Goal: Transaction & Acquisition: Purchase product/service

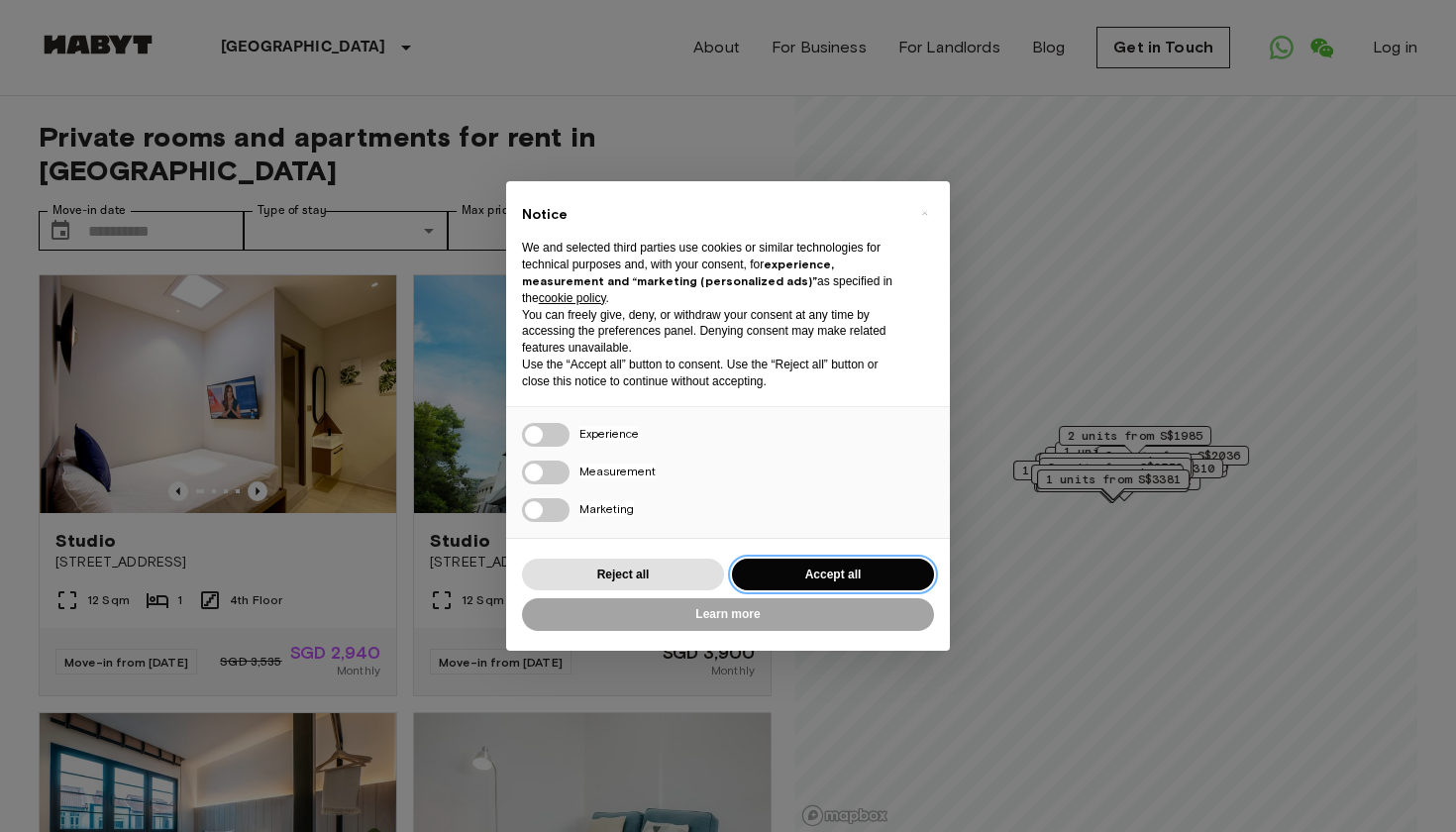
click at [801, 565] on button "Accept all" at bounding box center [832, 575] width 202 height 33
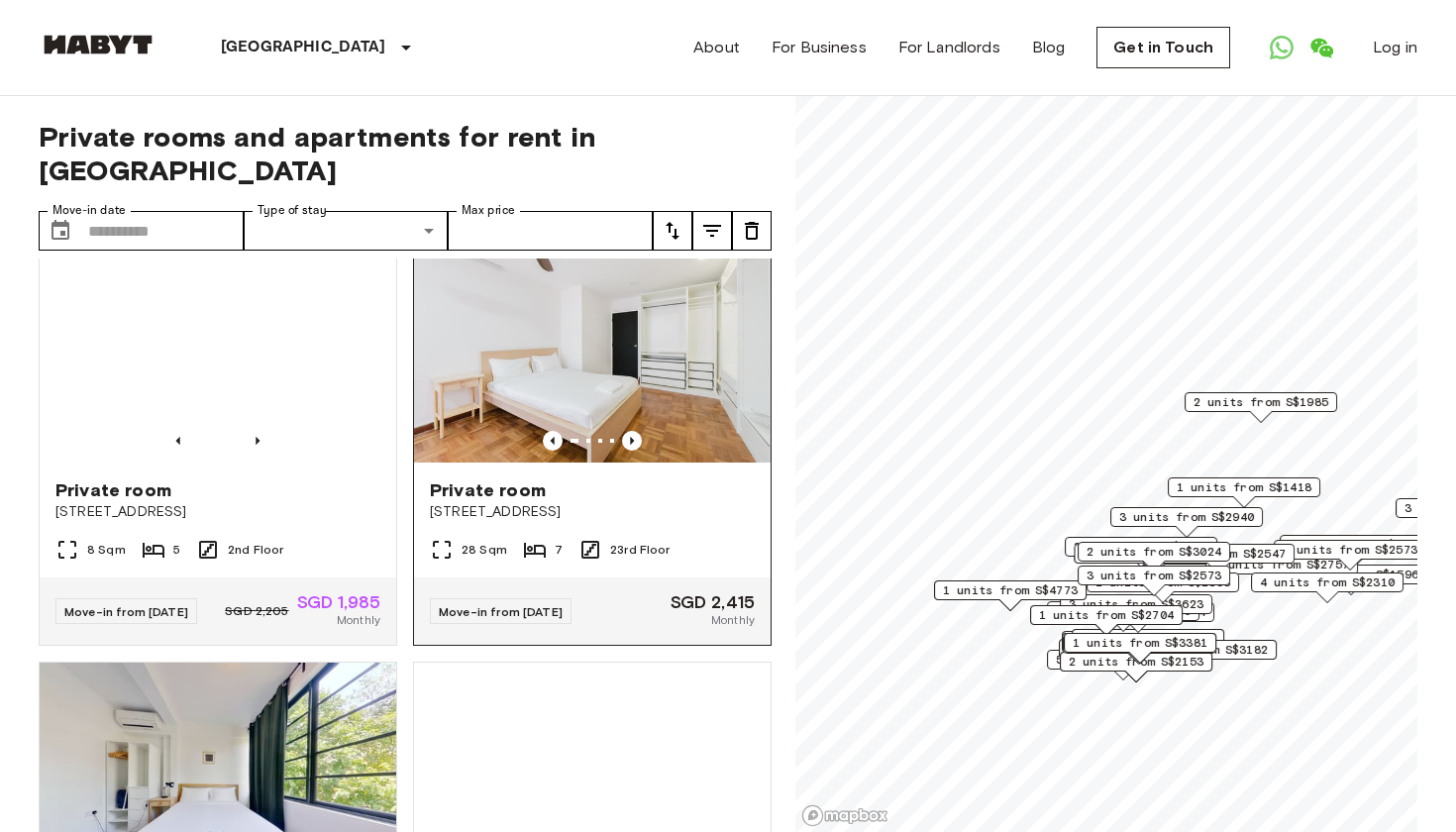
scroll to position [1801, 0]
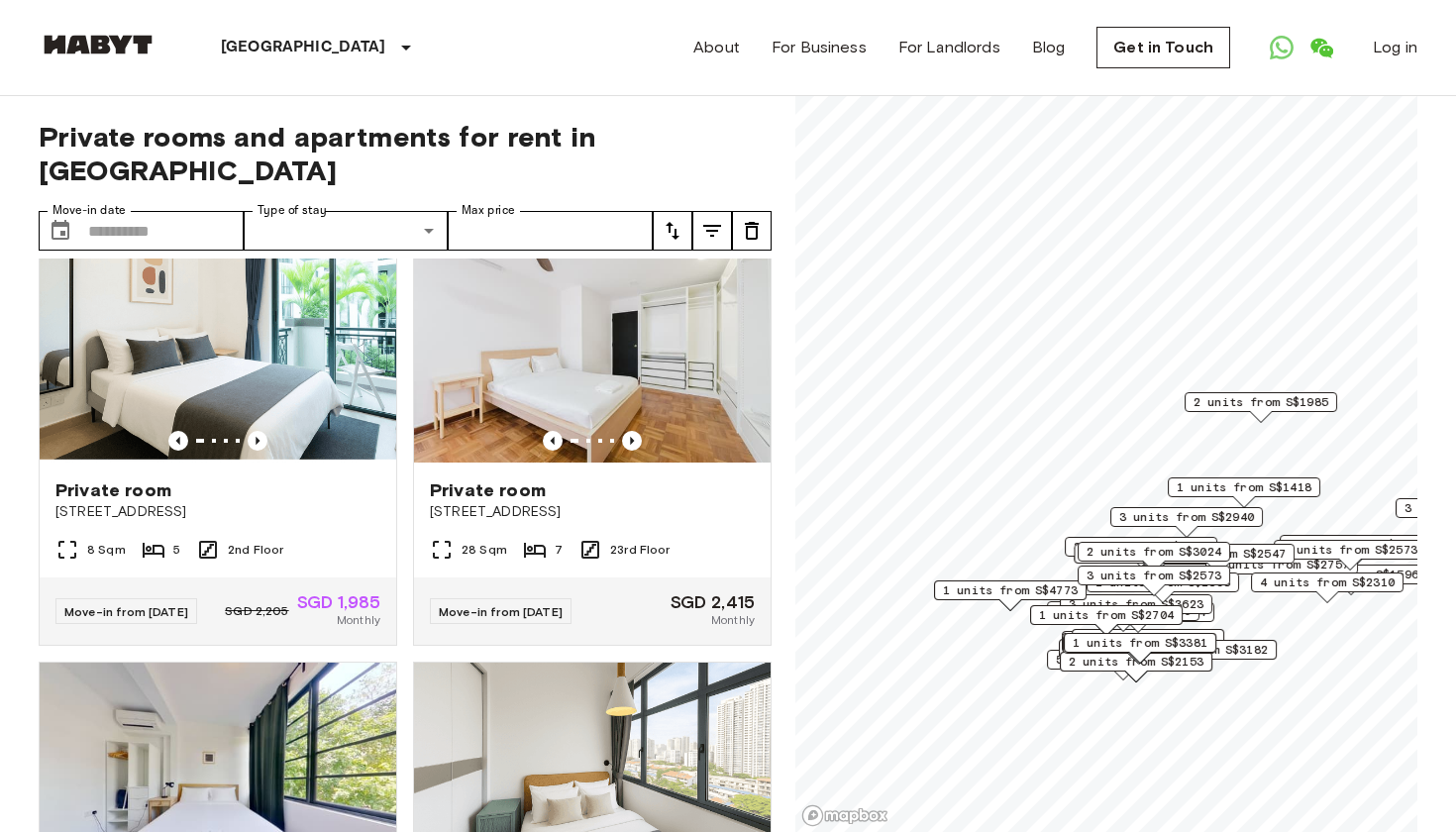
click at [715, 233] on icon "tune" at bounding box center [712, 231] width 24 height 24
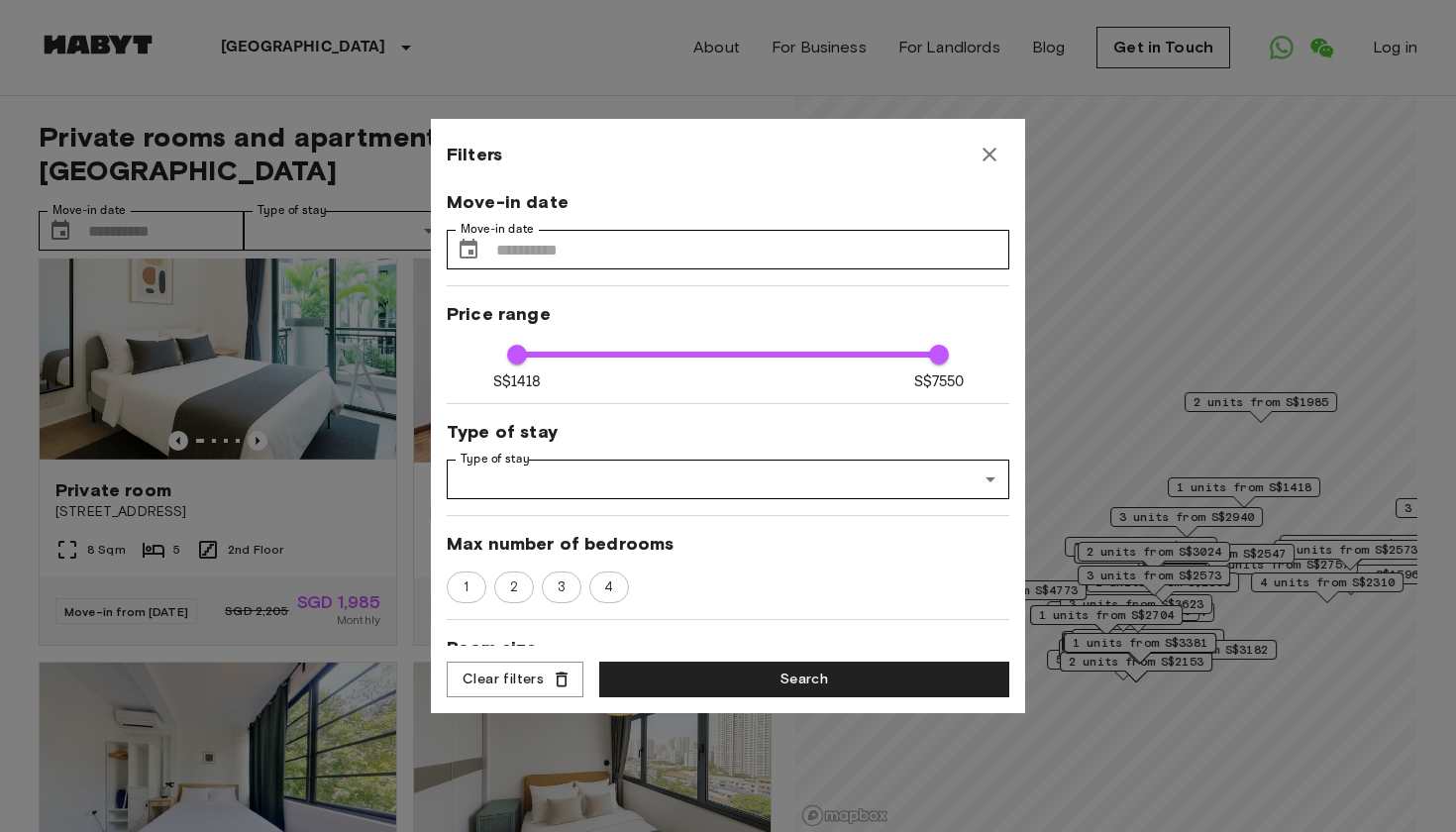
scroll to position [0, 0]
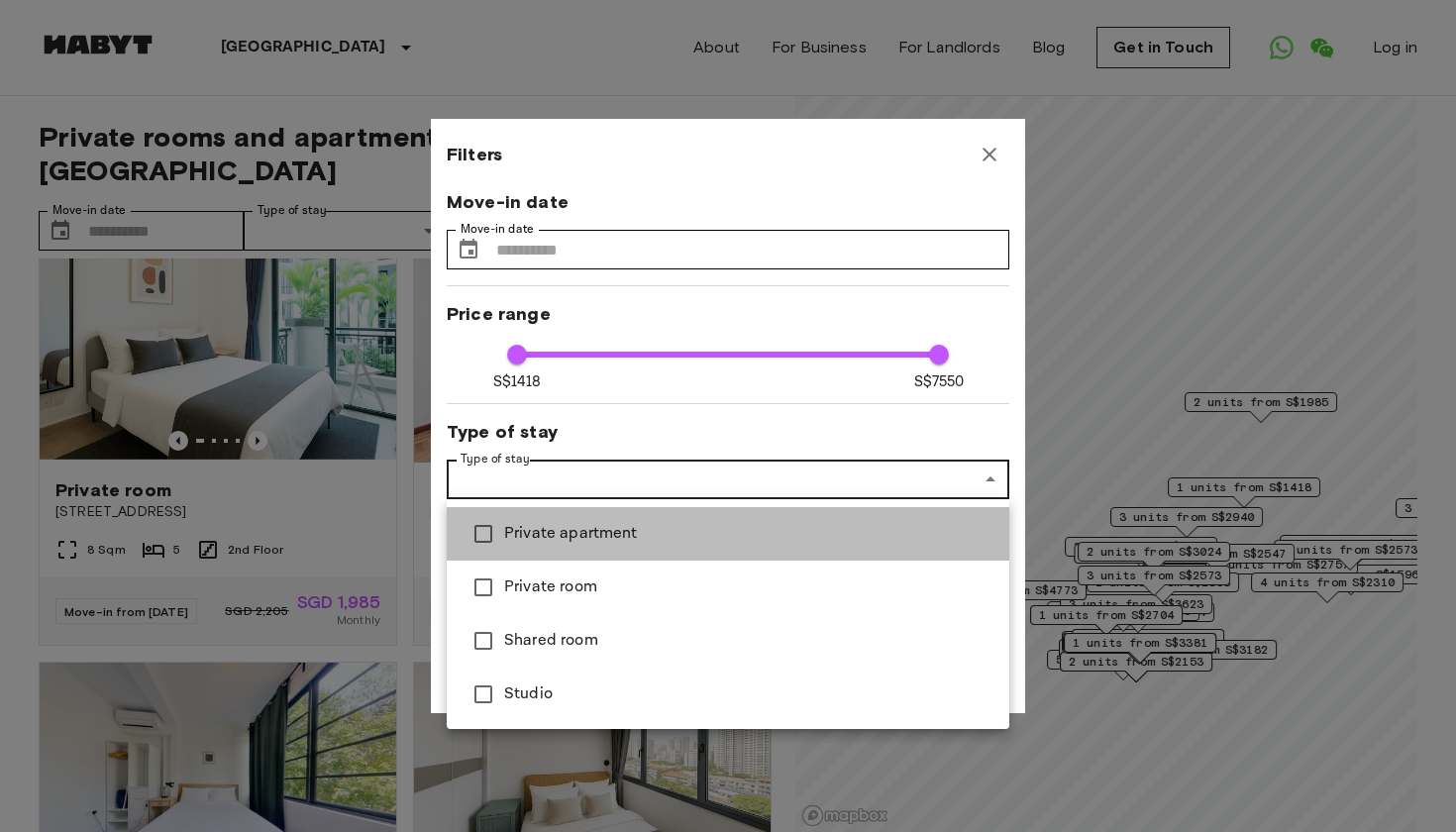
click at [519, 532] on span "Private apartment" at bounding box center [748, 534] width 489 height 24
type input "****"
type input "**********"
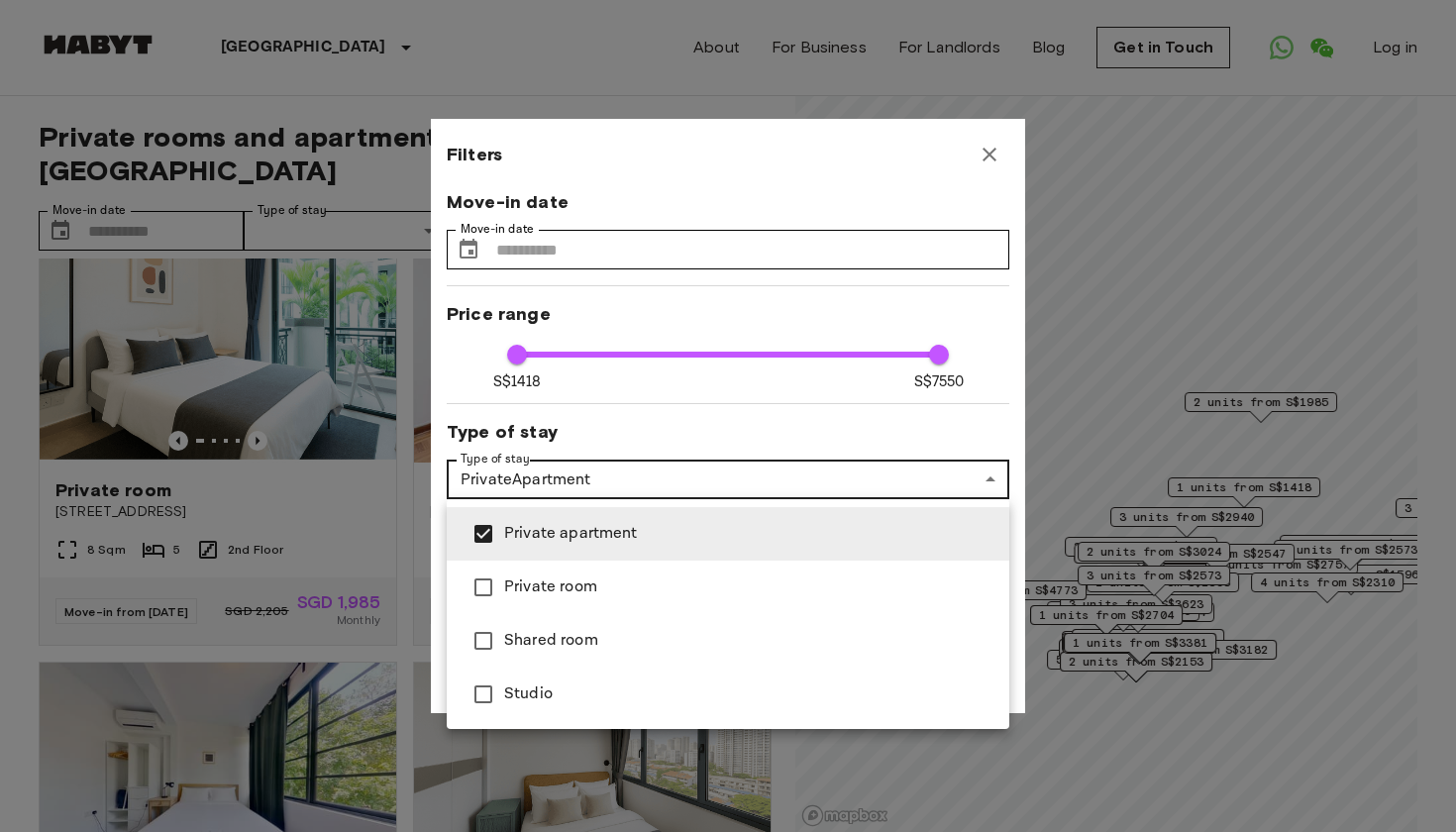
click at [783, 430] on div at bounding box center [728, 416] width 1456 height 832
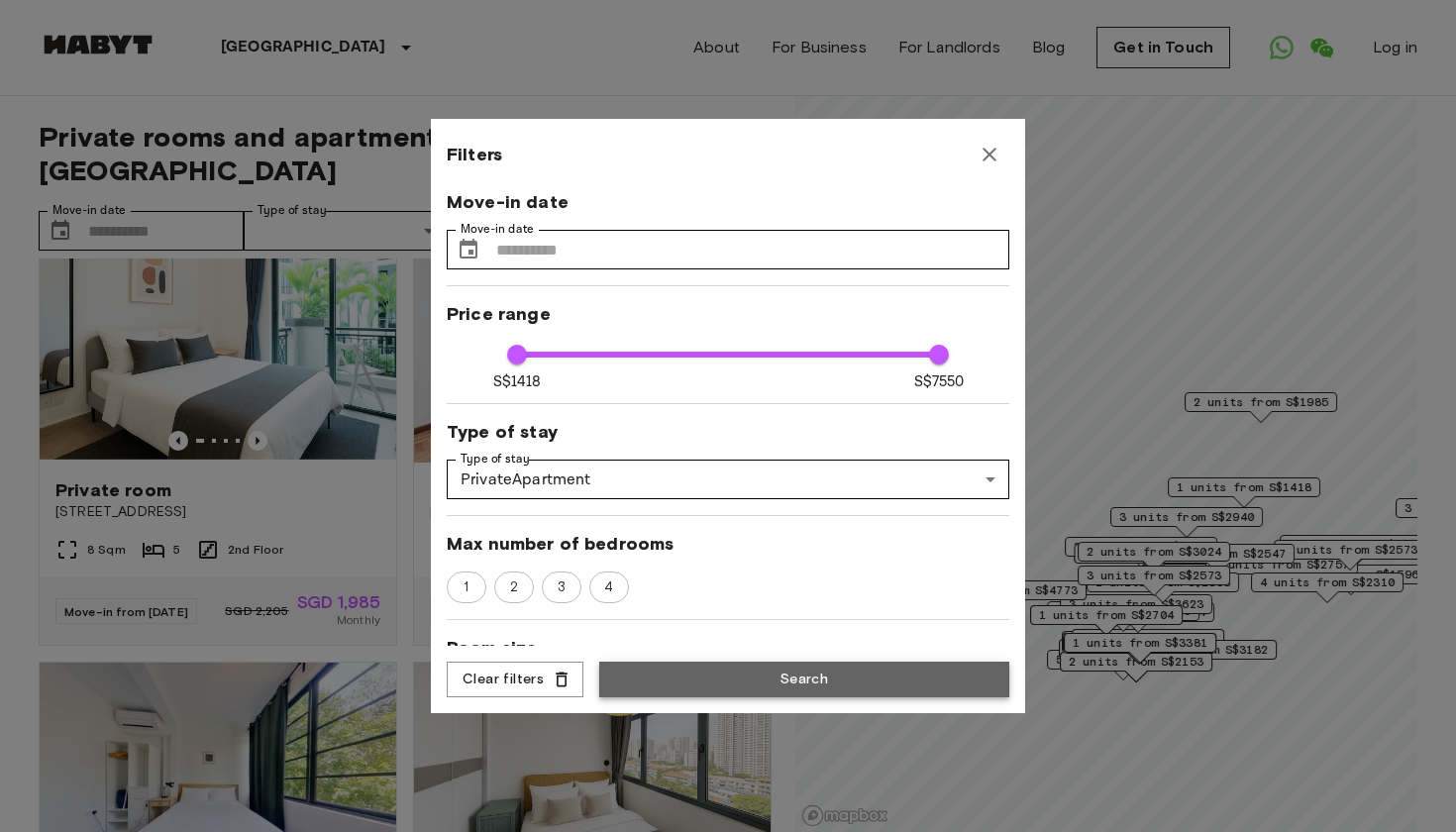
click at [763, 686] on button "Search" at bounding box center [804, 680] width 409 height 37
type input "**********"
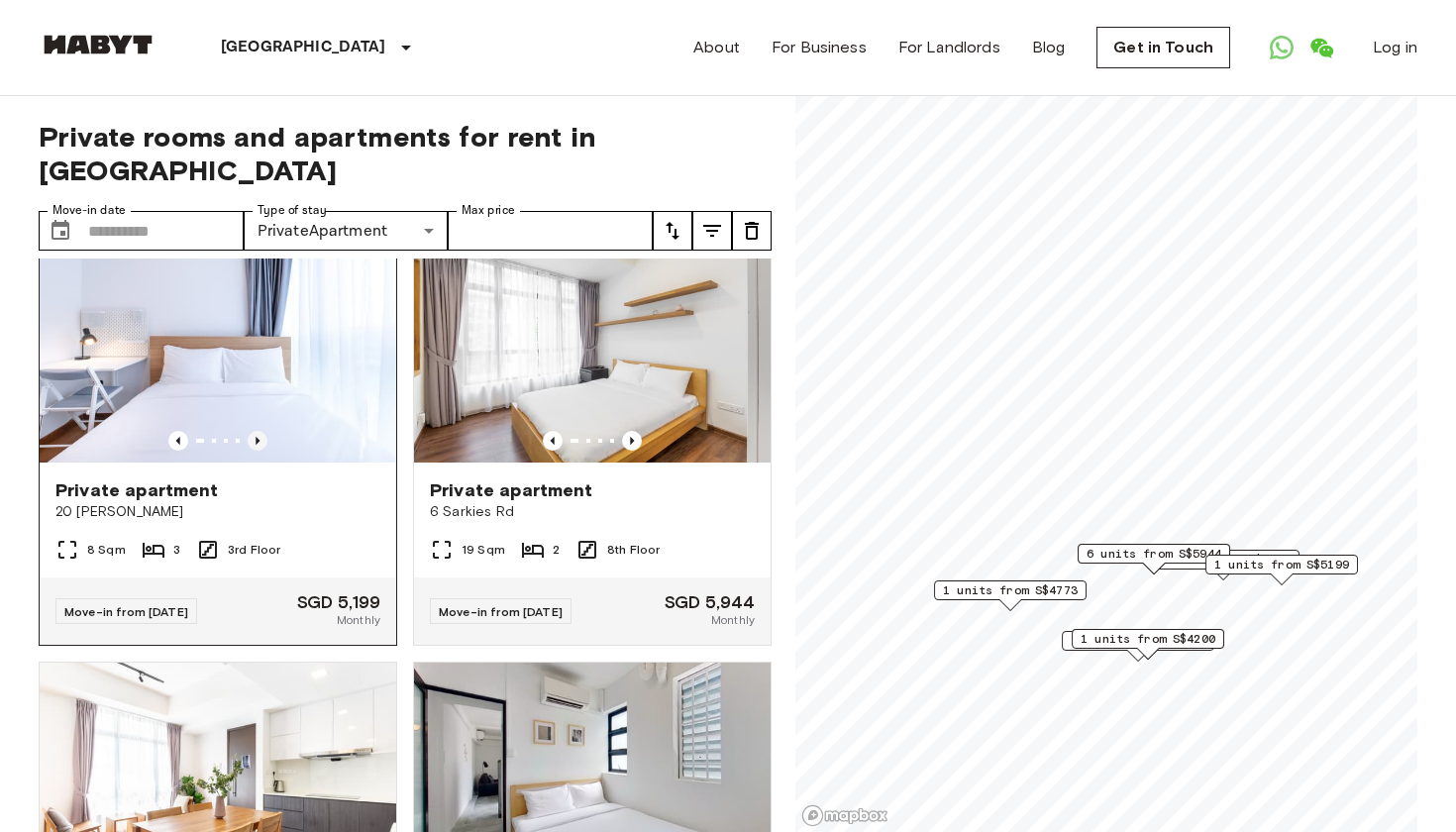
click at [259, 450] on icon "Previous image" at bounding box center [257, 440] width 20 height 20
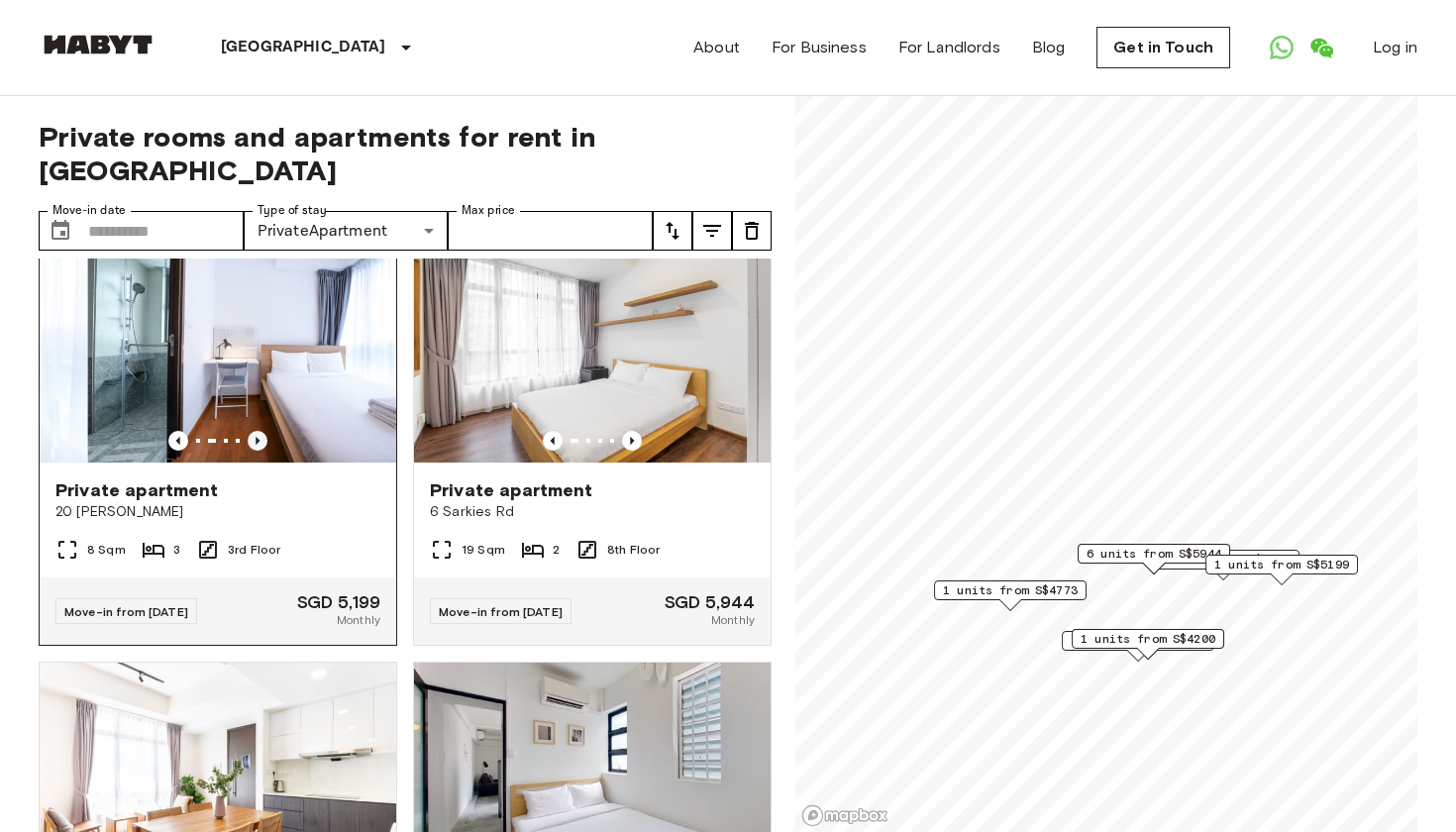
click at [259, 450] on icon "Previous image" at bounding box center [257, 440] width 20 height 20
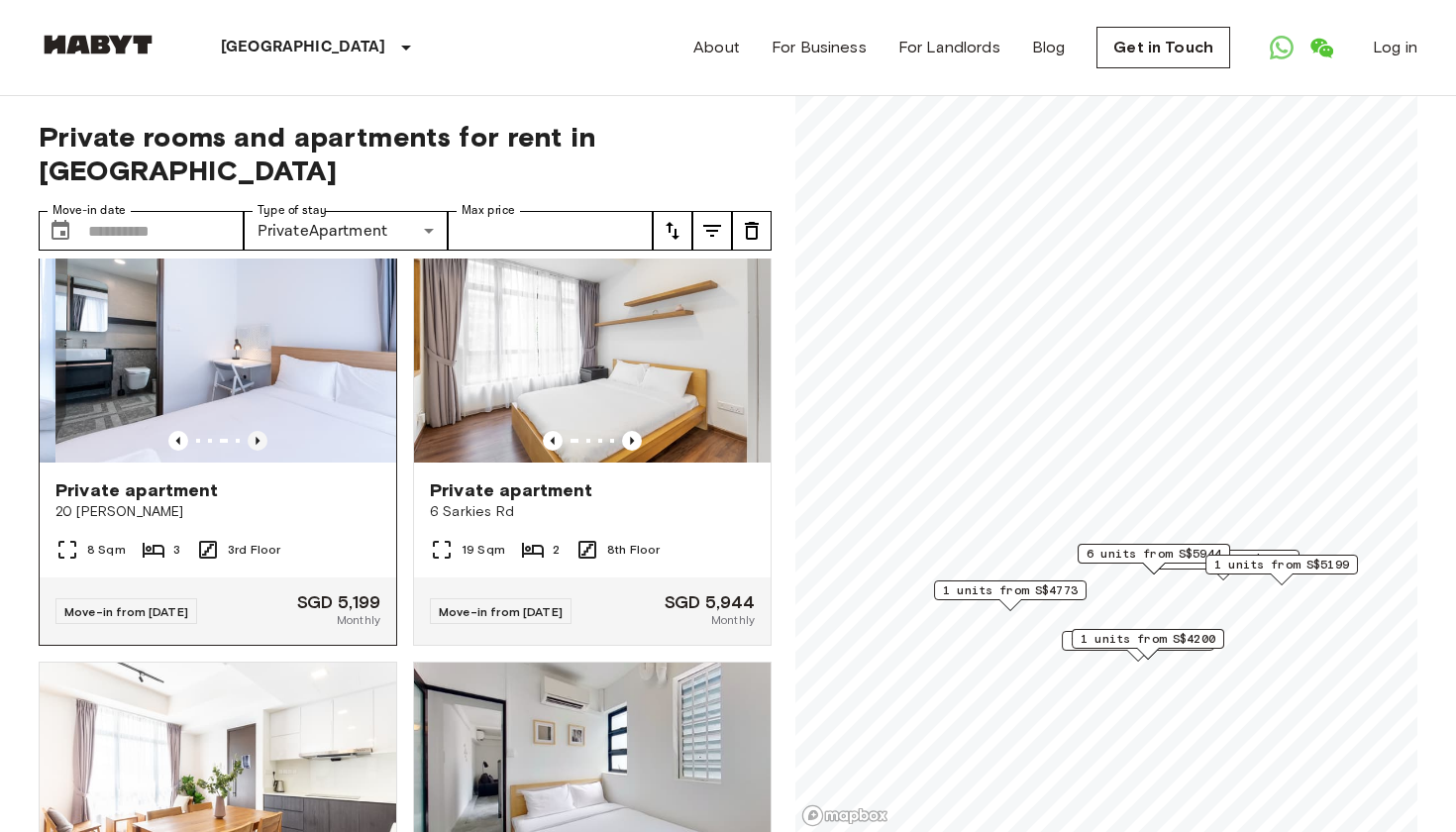
click at [259, 450] on icon "Previous image" at bounding box center [257, 440] width 20 height 20
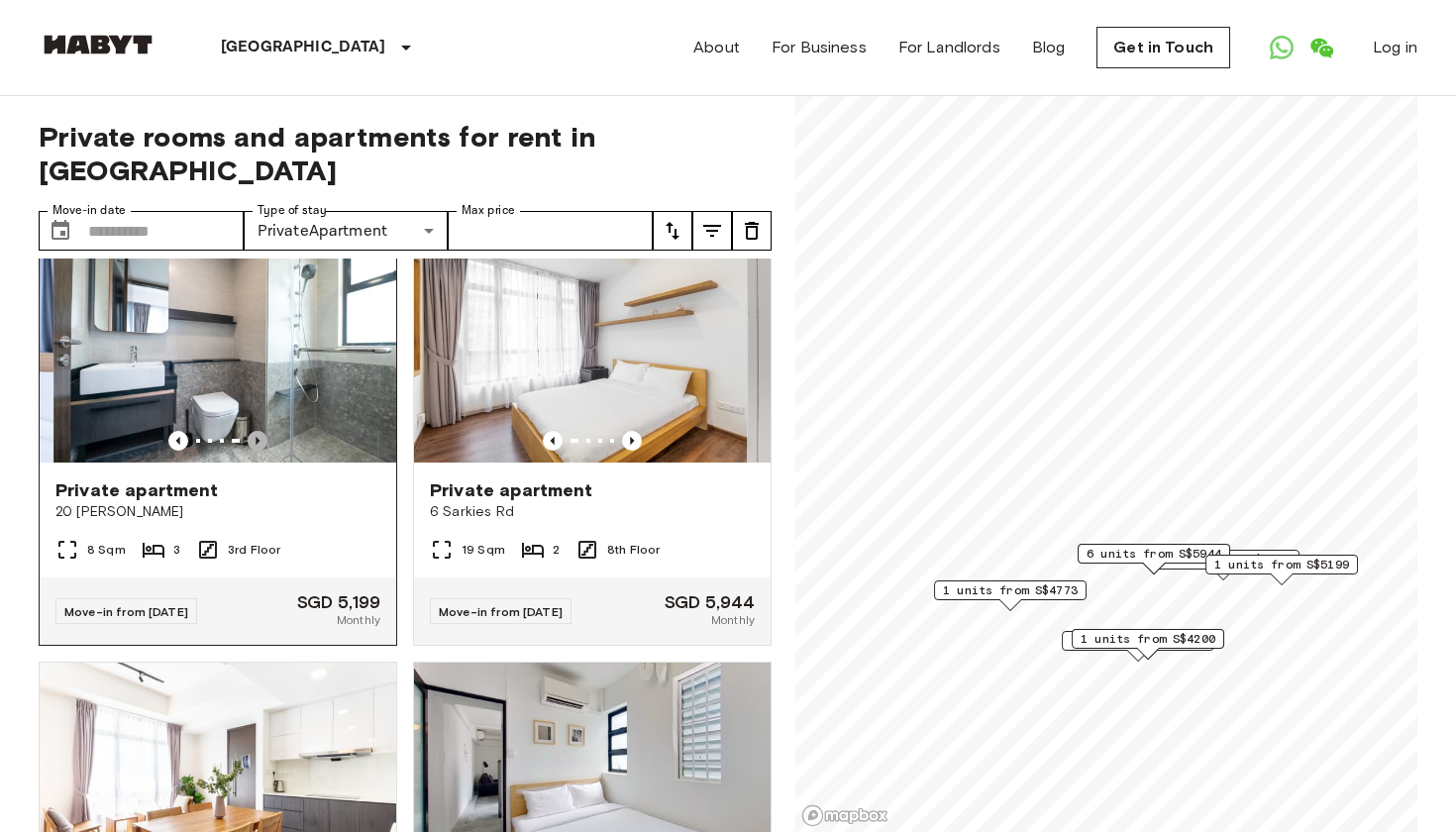
click at [259, 450] on icon "Previous image" at bounding box center [257, 440] width 20 height 20
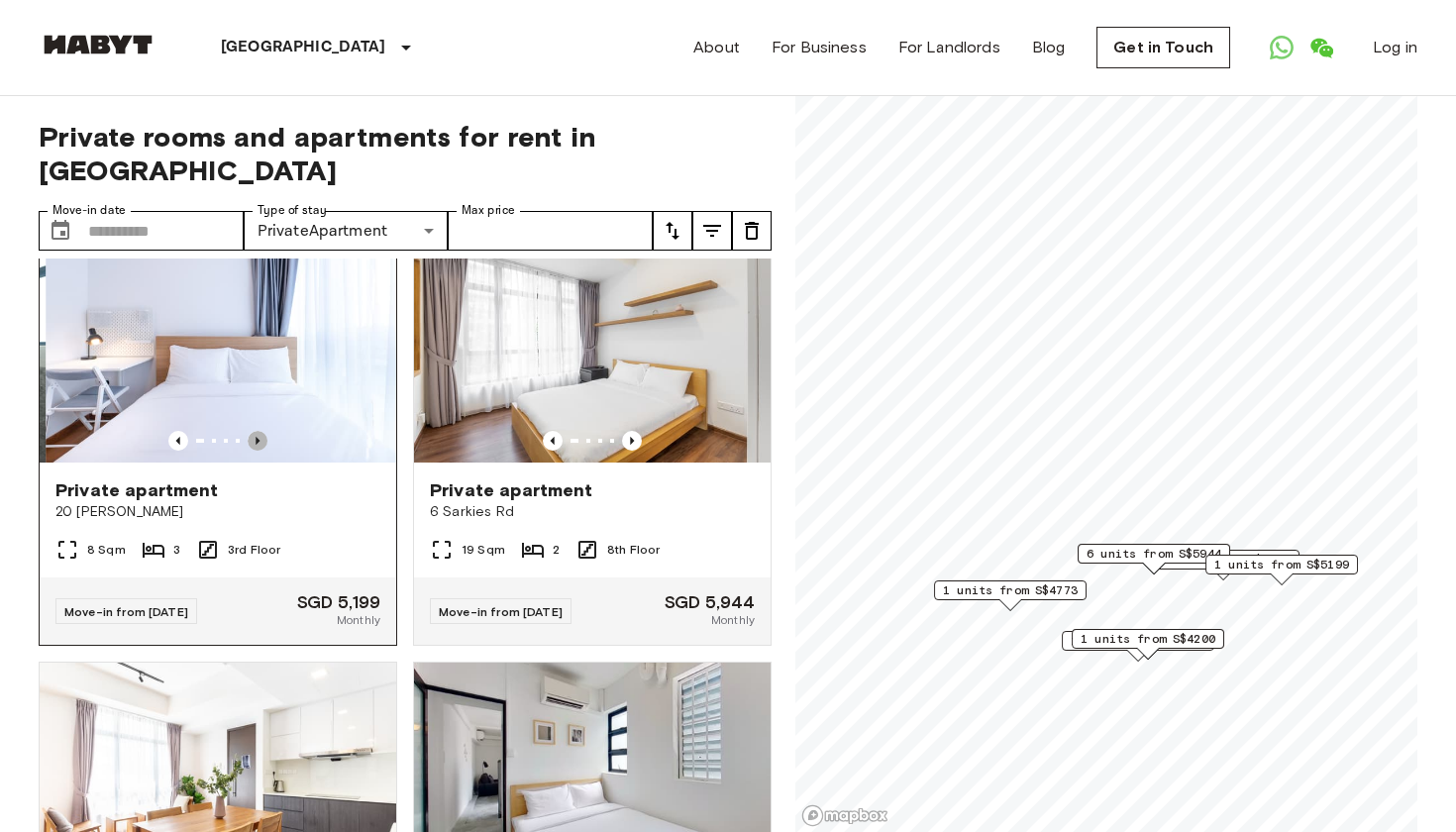
click at [259, 450] on icon "Previous image" at bounding box center [257, 440] width 20 height 20
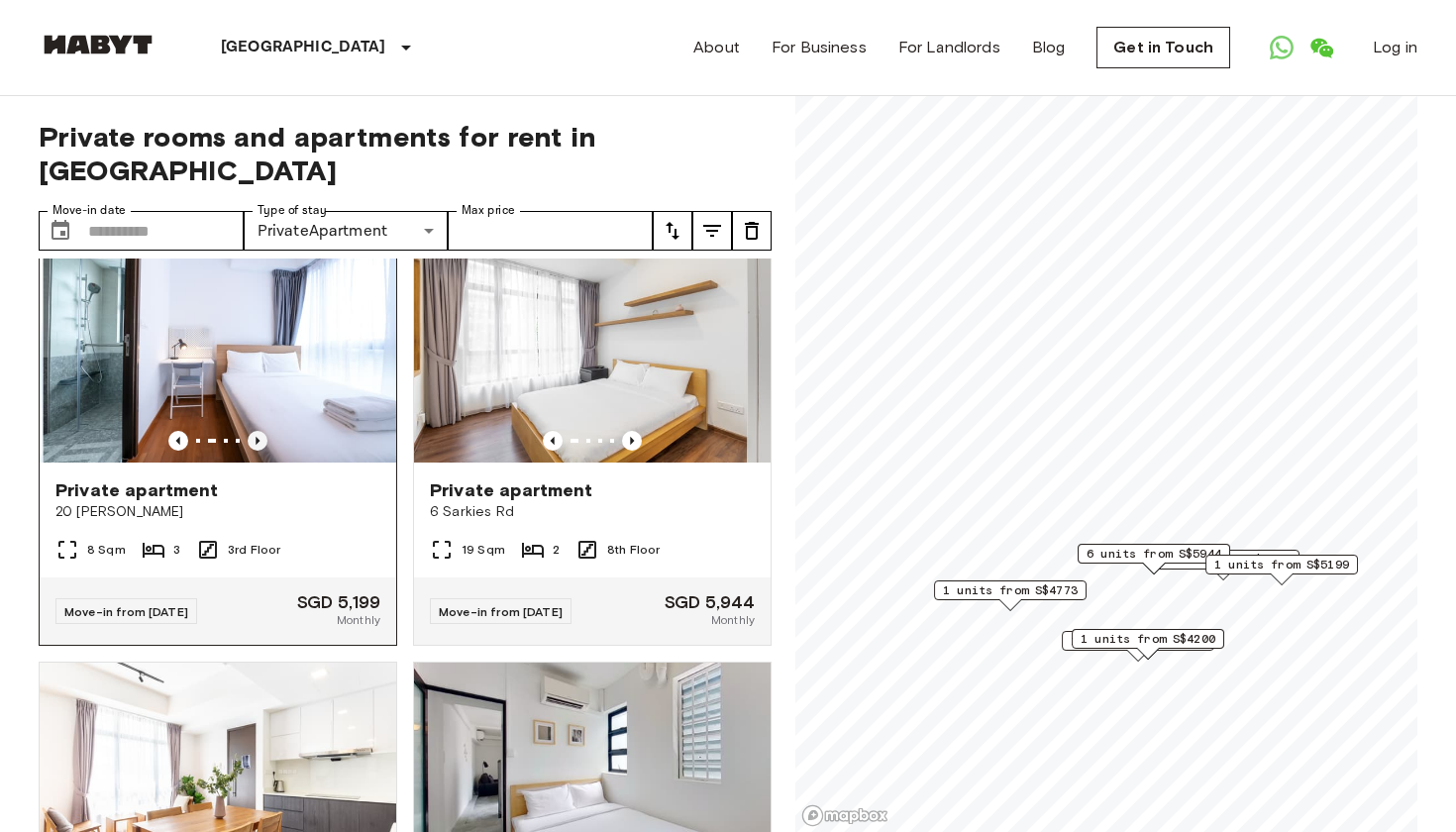
click at [259, 450] on icon "Previous image" at bounding box center [257, 440] width 20 height 20
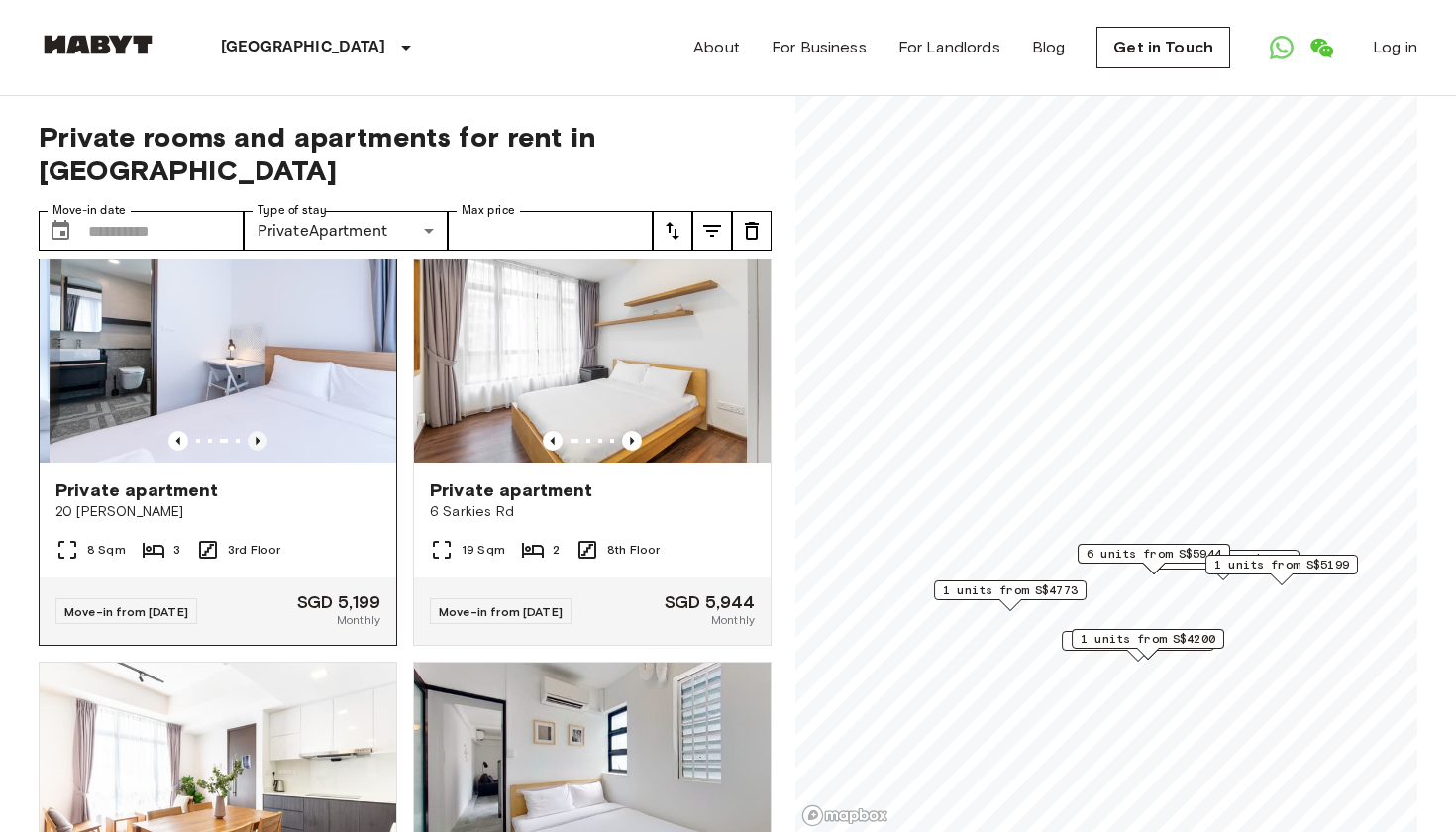
click at [259, 450] on icon "Previous image" at bounding box center [257, 440] width 20 height 20
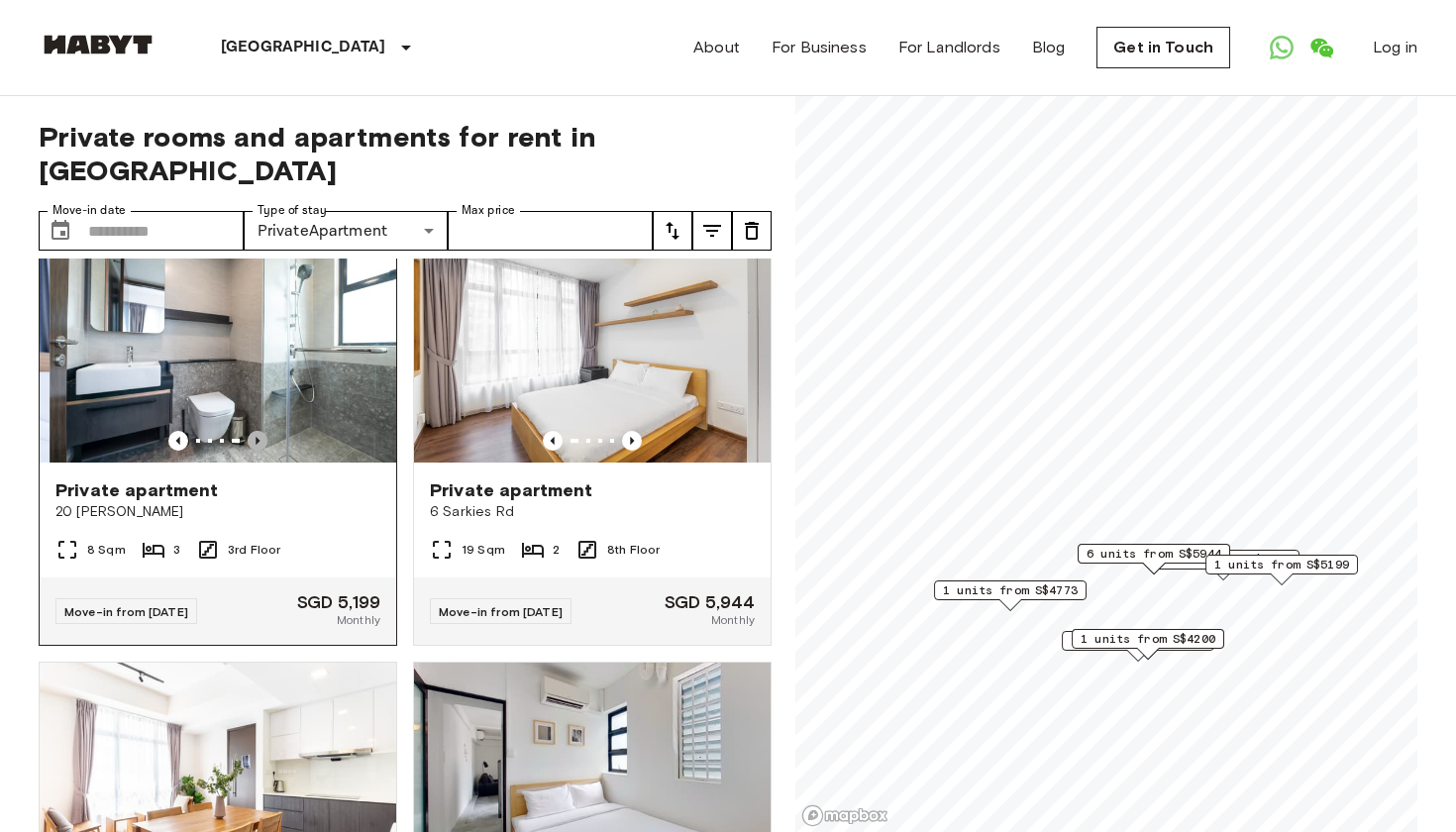
click at [259, 450] on icon "Previous image" at bounding box center [257, 440] width 20 height 20
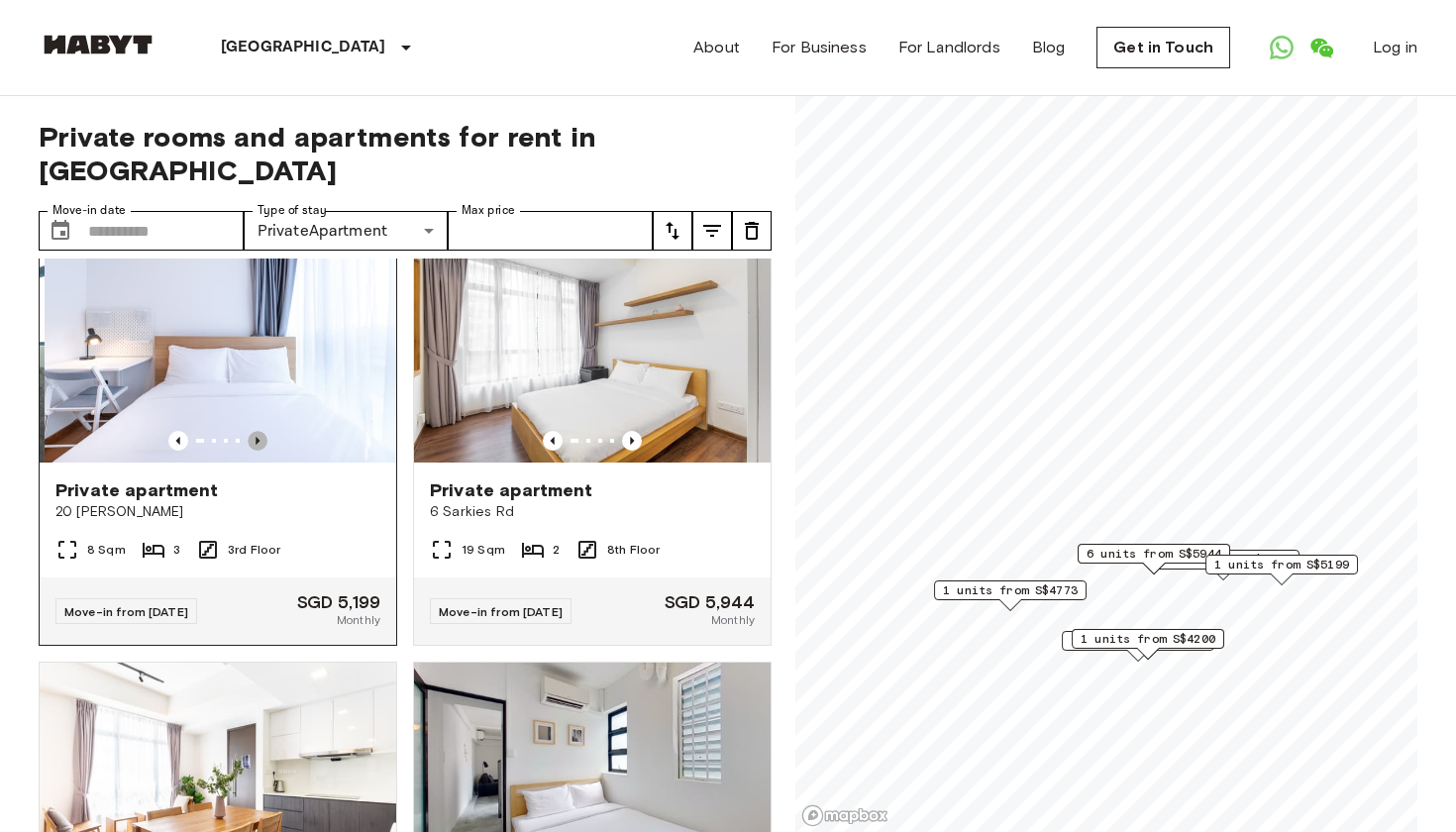
click at [259, 450] on icon "Previous image" at bounding box center [257, 440] width 20 height 20
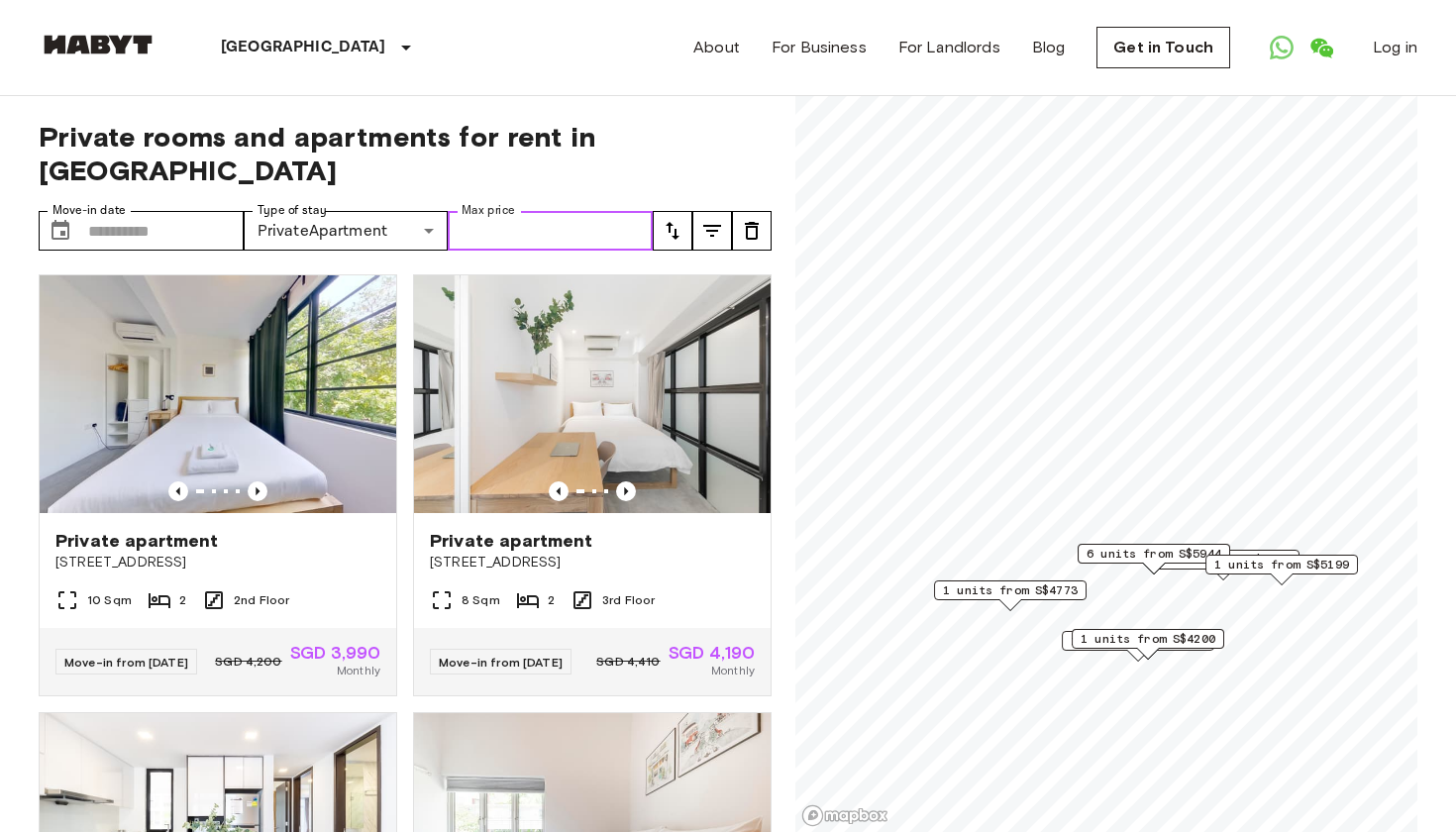
click at [523, 231] on input "Max price" at bounding box center [550, 231] width 205 height 40
type input "****"
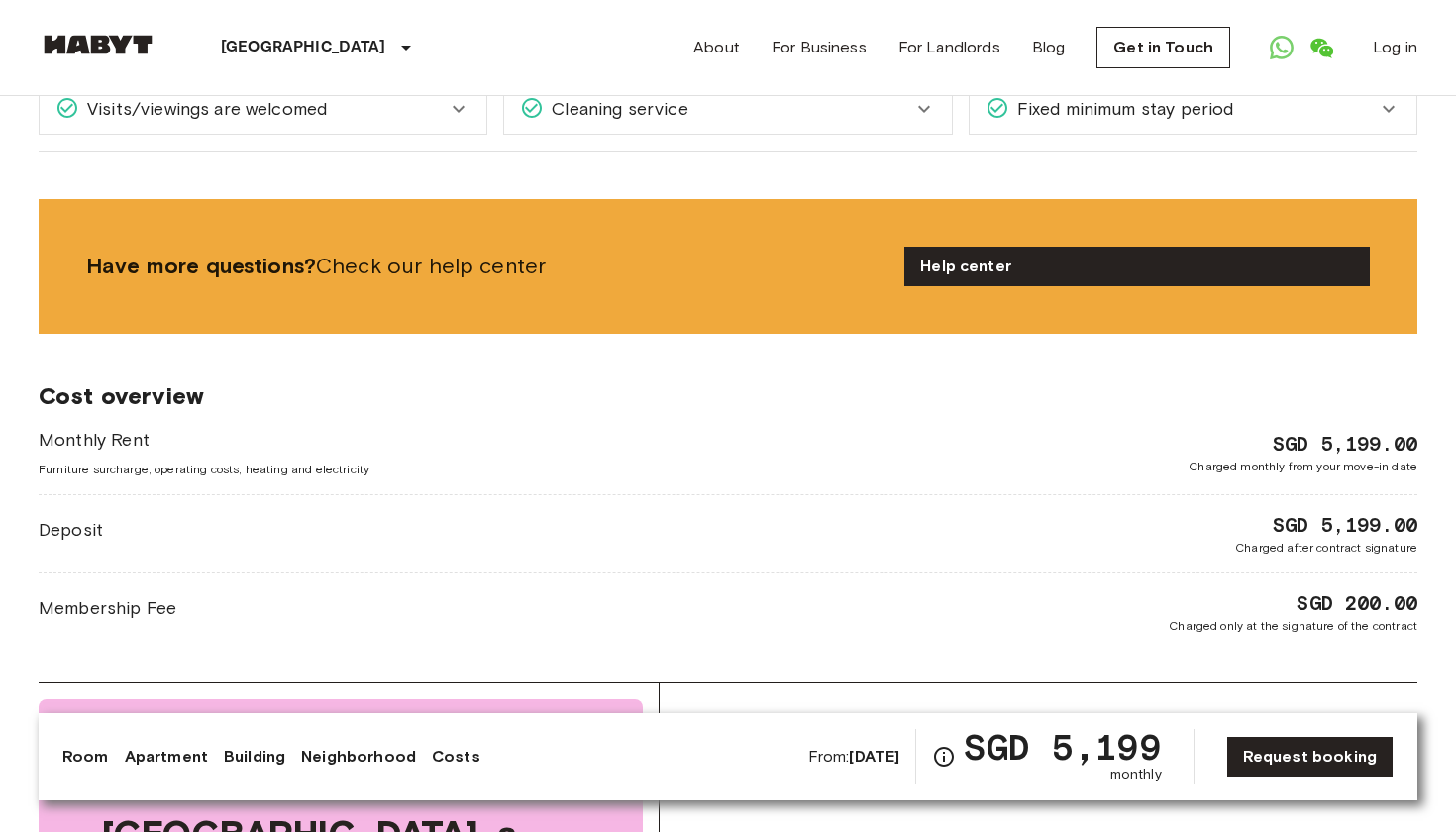
scroll to position [2406, 0]
